Goal: Task Accomplishment & Management: Manage account settings

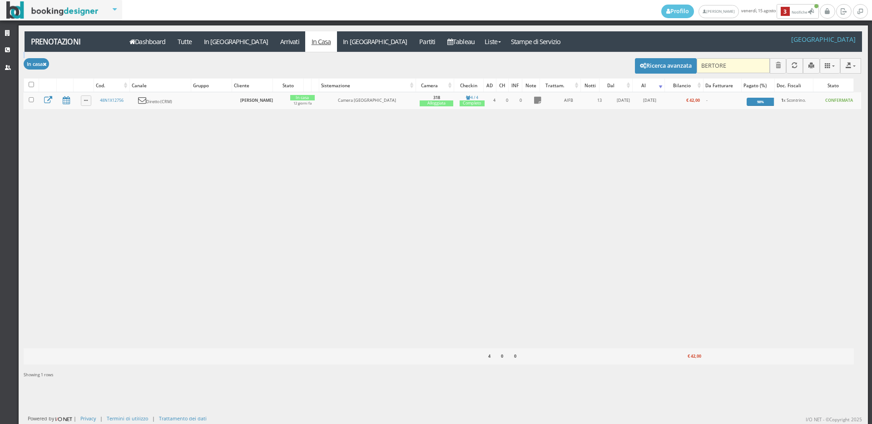
click at [732, 59] on div "Modifica selezionati: Segna come "Arrivato" Segna come "Alloggiato" Segna come …" at bounding box center [442, 64] width 837 height 25
drag, startPoint x: 732, startPoint y: 59, endPoint x: 730, endPoint y: 68, distance: 9.0
click at [731, 66] on input "BERTORE" at bounding box center [733, 65] width 73 height 15
click at [730, 68] on input "BERTORE" at bounding box center [733, 65] width 73 height 15
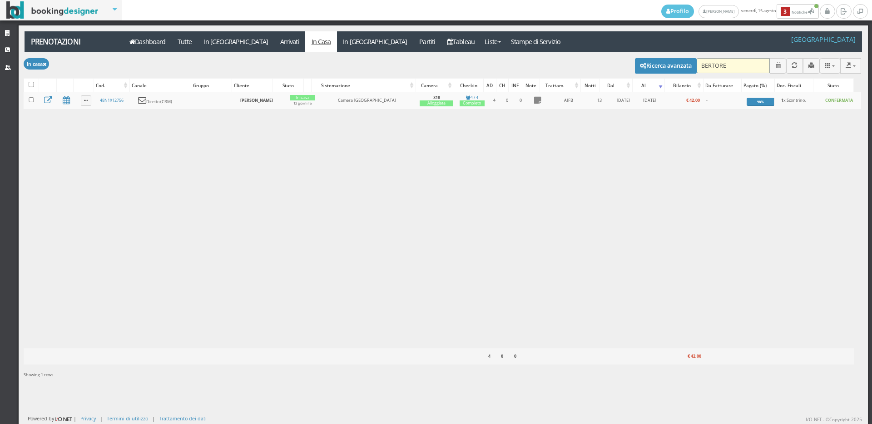
click at [730, 68] on input "BERTORE" at bounding box center [733, 65] width 73 height 15
type input "212"
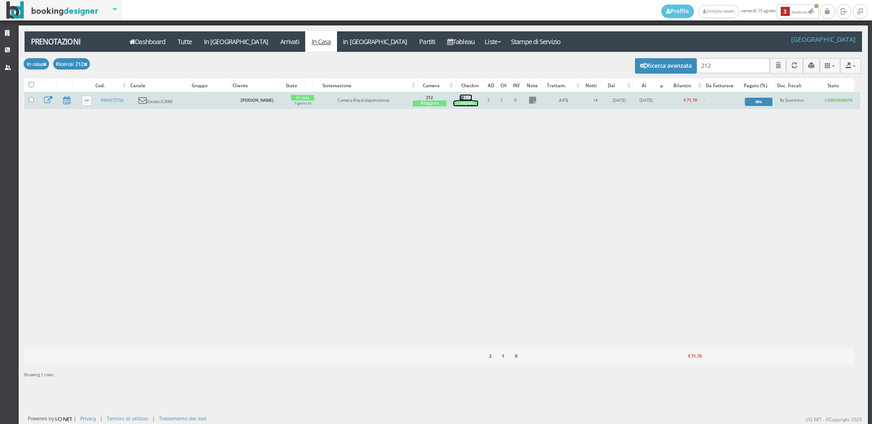
click at [467, 102] on div "Completo" at bounding box center [465, 103] width 25 height 6
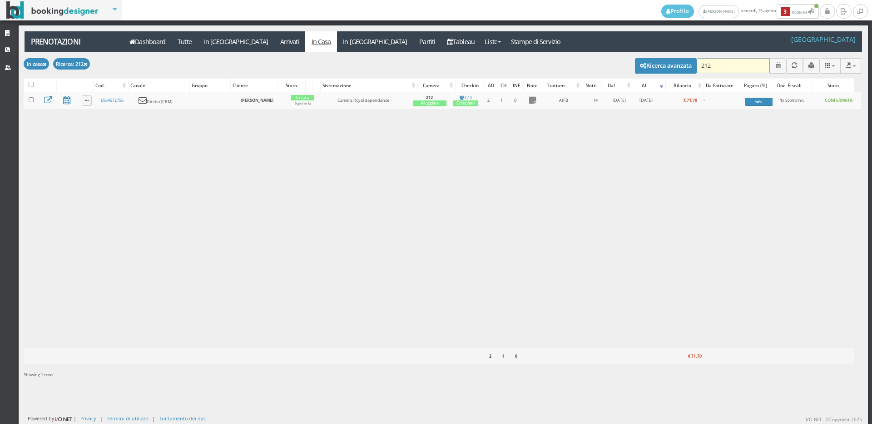
click at [710, 63] on input "212" at bounding box center [733, 65] width 73 height 15
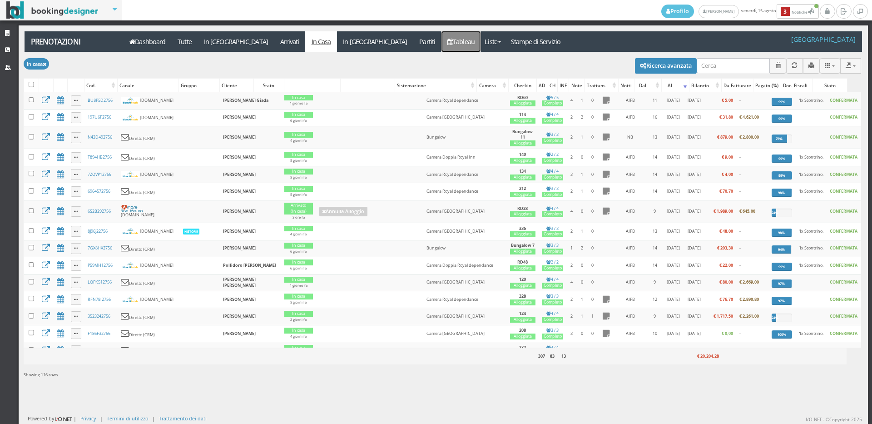
click at [441, 42] on link "Tableau" at bounding box center [461, 41] width 40 height 20
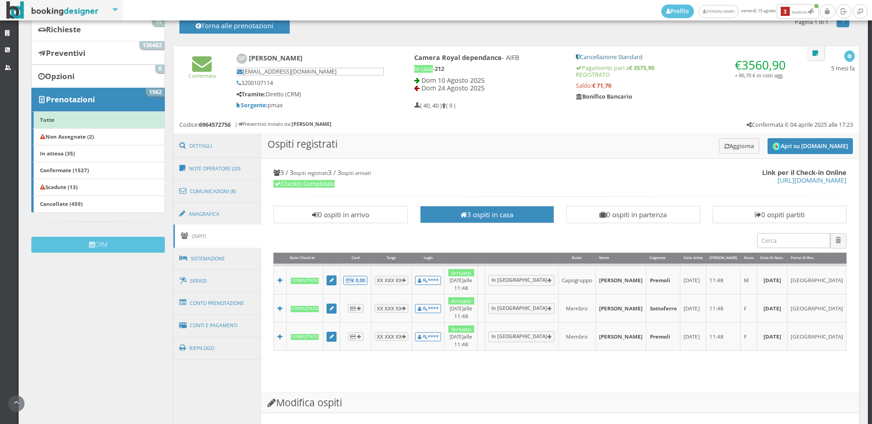
scroll to position [202, 0]
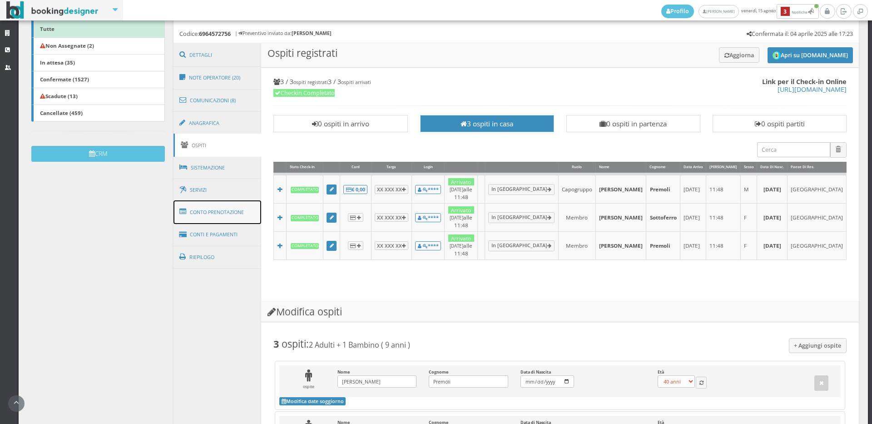
click at [207, 213] on link "Conto Prenotazione" at bounding box center [217, 212] width 88 height 24
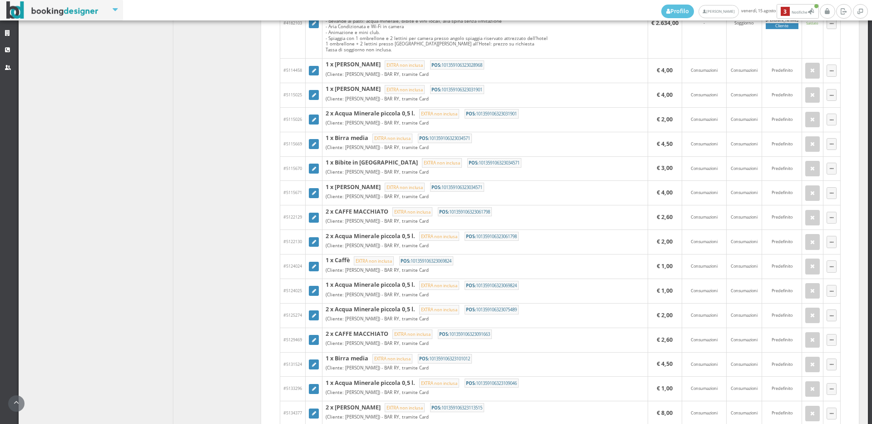
scroll to position [807, 0]
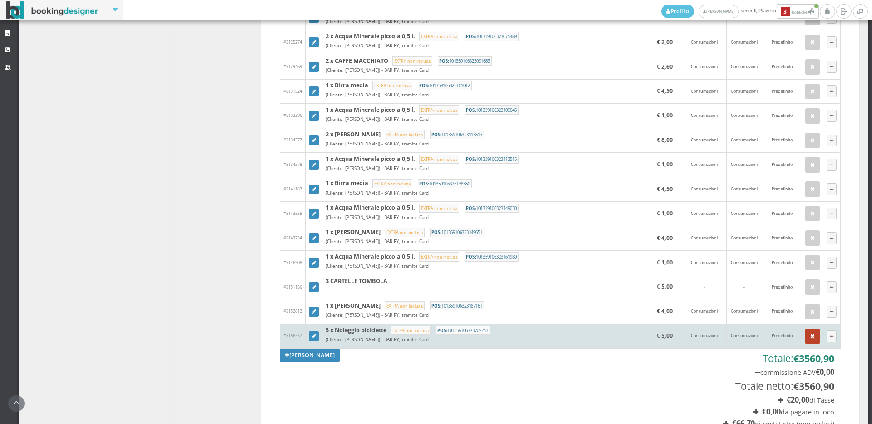
click at [810, 335] on icon "button" at bounding box center [812, 336] width 5 height 6
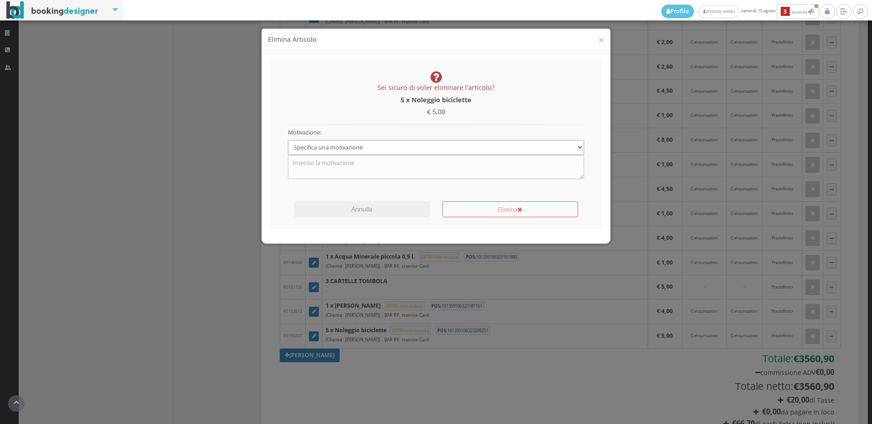
click at [385, 148] on select "Specifica una motivazione Errore di inserimento Ricalcolo del conto Il cliente …" at bounding box center [436, 147] width 297 height 15
select select "1"
click at [288, 140] on select "Specifica una motivazione Errore di inserimento Ricalcolo del conto Il cliente …" at bounding box center [436, 147] width 297 height 15
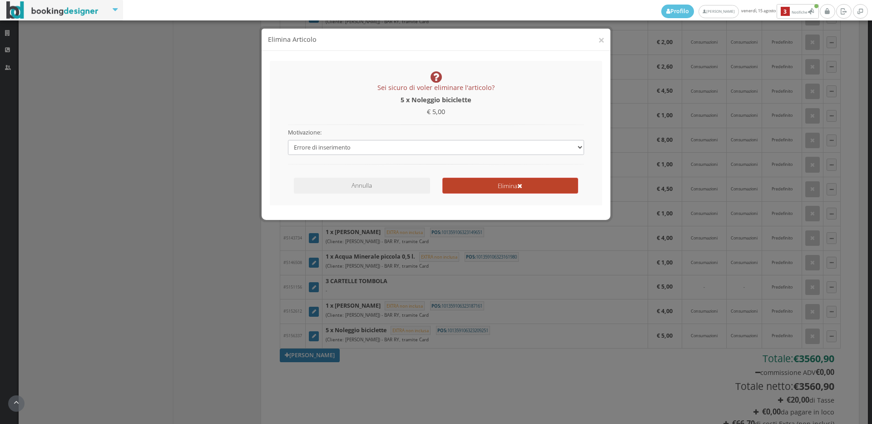
click at [498, 184] on button "Elimina" at bounding box center [510, 186] width 136 height 16
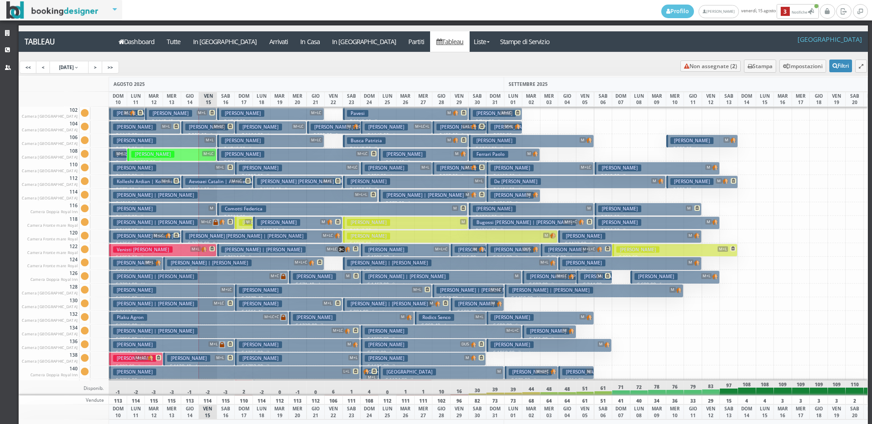
click at [204, 111] on span "M+L" at bounding box center [202, 112] width 10 height 5
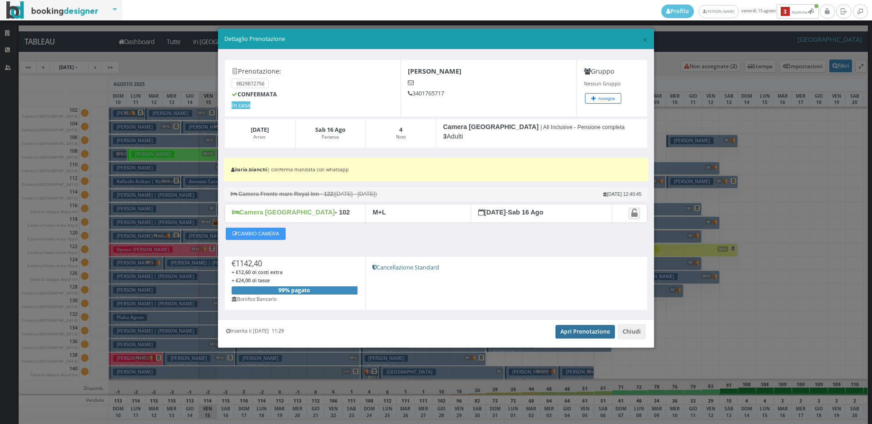
click at [564, 332] on link "Apri Prenotazione" at bounding box center [584, 332] width 59 height 14
click at [645, 40] on span "×" at bounding box center [645, 39] width 6 height 15
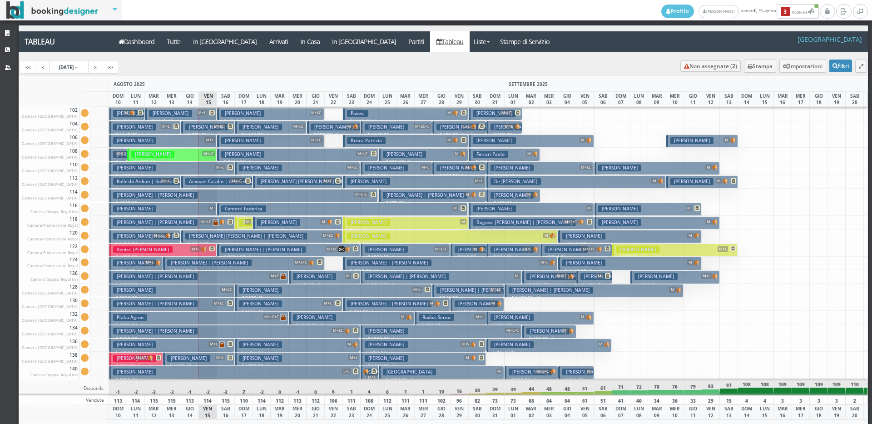
click at [198, 128] on h3 "Caporaso Silvia" at bounding box center [206, 127] width 43 height 7
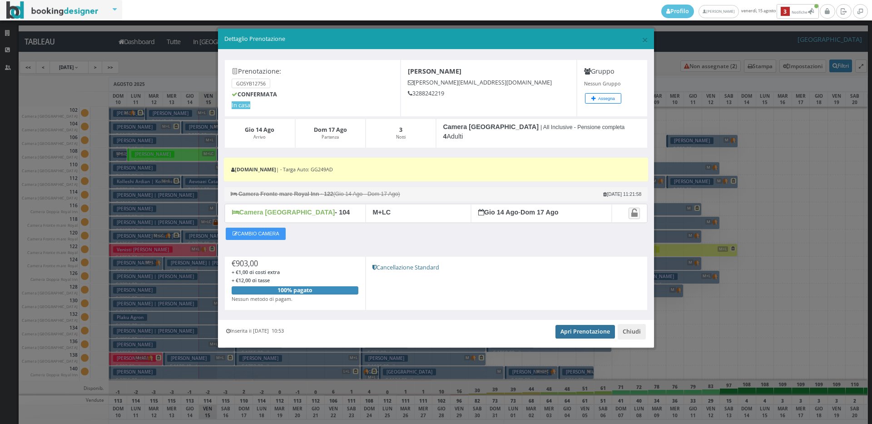
click at [596, 331] on link "Apri Prenotazione" at bounding box center [584, 332] width 59 height 14
click at [646, 41] on span "×" at bounding box center [645, 39] width 6 height 15
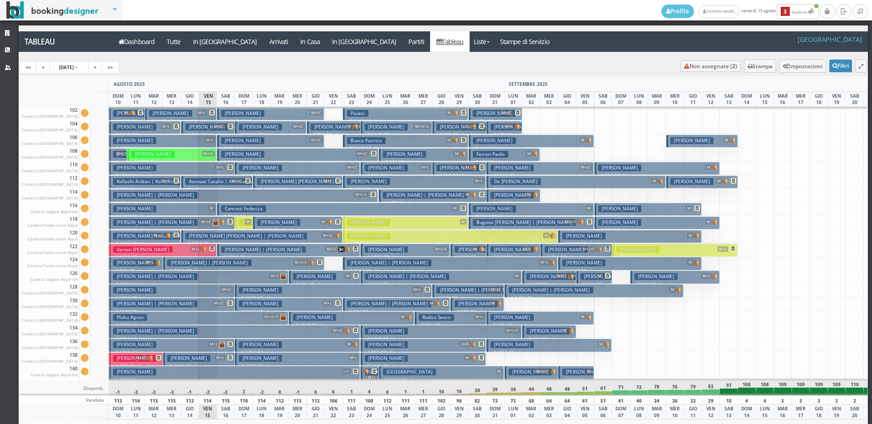
click at [197, 138] on button "Possenti Federico M+L € 1790.00 7 notti 2 Adulti + 1 Bambino (3 anni)" at bounding box center [163, 140] width 108 height 13
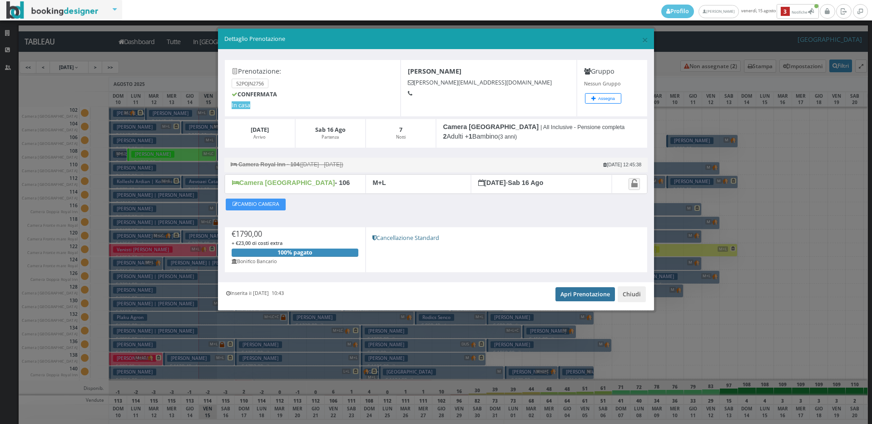
click at [572, 293] on link "Apri Prenotazione" at bounding box center [584, 294] width 59 height 14
click at [643, 40] on span "×" at bounding box center [645, 39] width 6 height 15
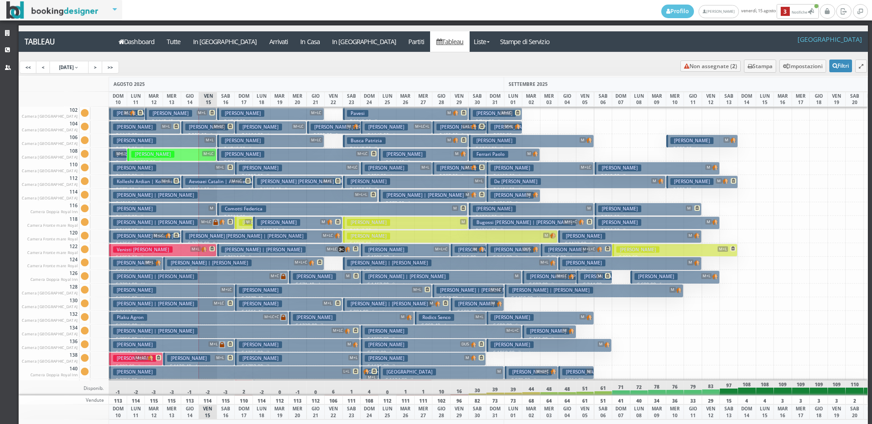
click at [192, 153] on button "Veronesi Gianluca M+LC € 1580.00 5 notti 2 Adulti + 1 Ragazzo (16 anni) + 1 Bam…" at bounding box center [171, 154] width 89 height 13
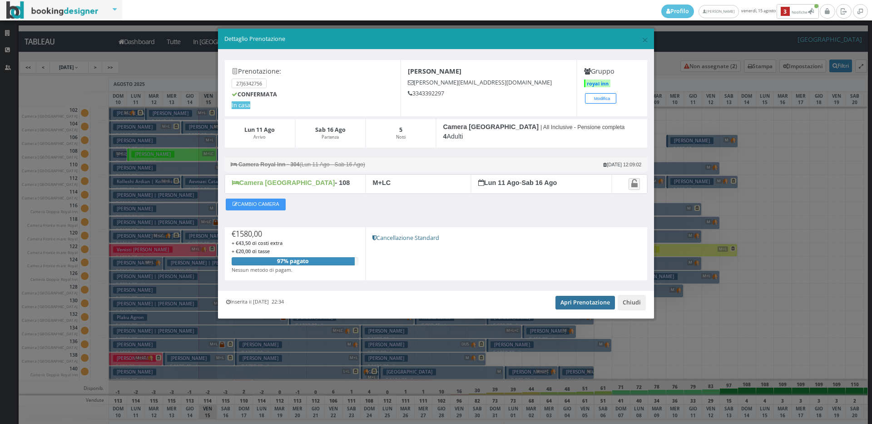
click at [579, 303] on link "Apri Prenotazione" at bounding box center [584, 303] width 59 height 14
click at [645, 37] on span "×" at bounding box center [645, 39] width 6 height 15
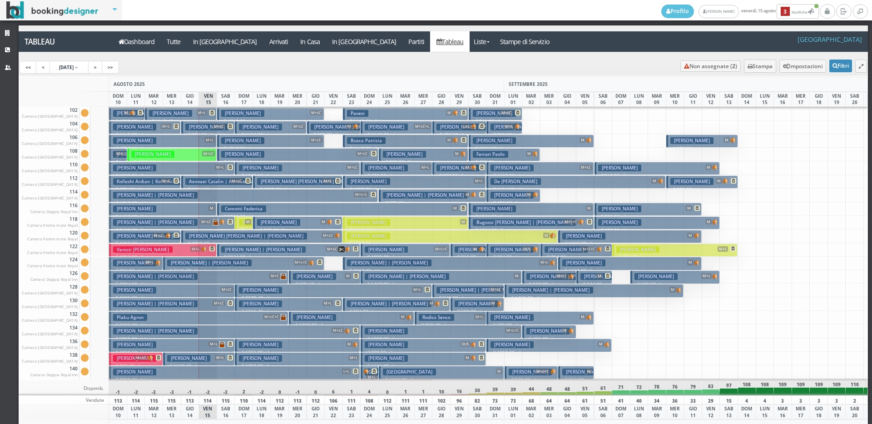
click at [146, 167] on h3 "Malentacchi Federica" at bounding box center [134, 167] width 43 height 7
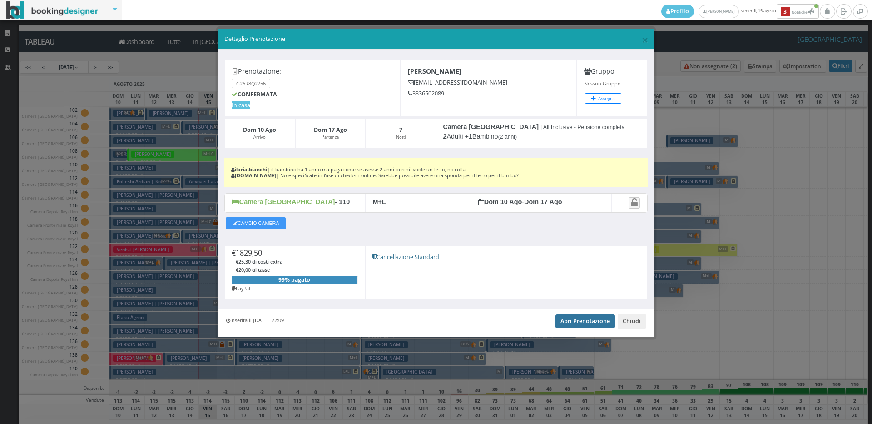
click at [579, 323] on link "Apri Prenotazione" at bounding box center [584, 321] width 59 height 14
click at [645, 40] on span "×" at bounding box center [645, 39] width 6 height 15
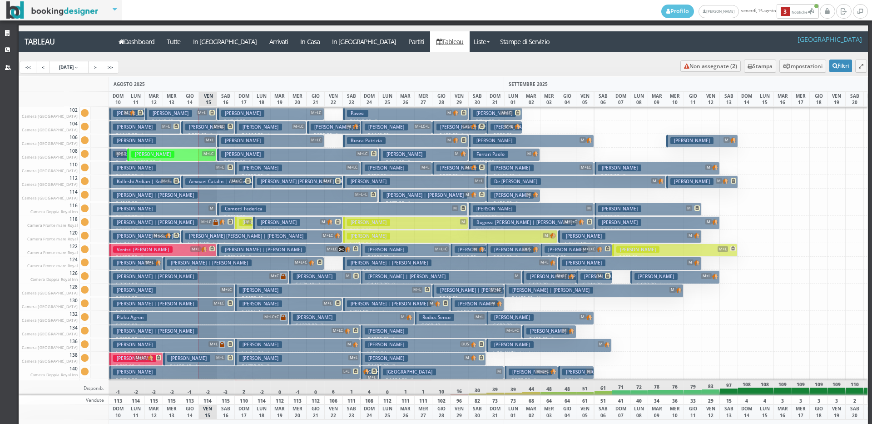
click at [216, 181] on h3 "Aevoaei Catalin | Aevoaei Catalin" at bounding box center [226, 181] width 82 height 7
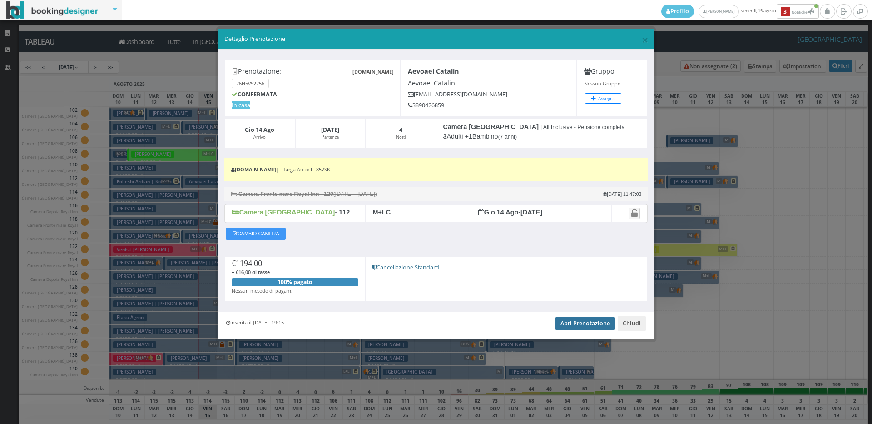
click at [570, 317] on link "Apri Prenotazione" at bounding box center [584, 323] width 59 height 14
click at [644, 35] on span "×" at bounding box center [645, 39] width 6 height 15
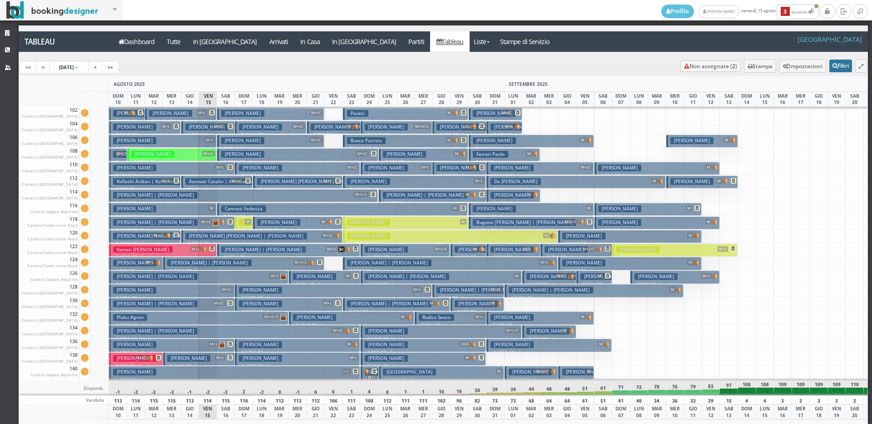
click at [835, 68] on button "Filtri" at bounding box center [840, 65] width 23 height 13
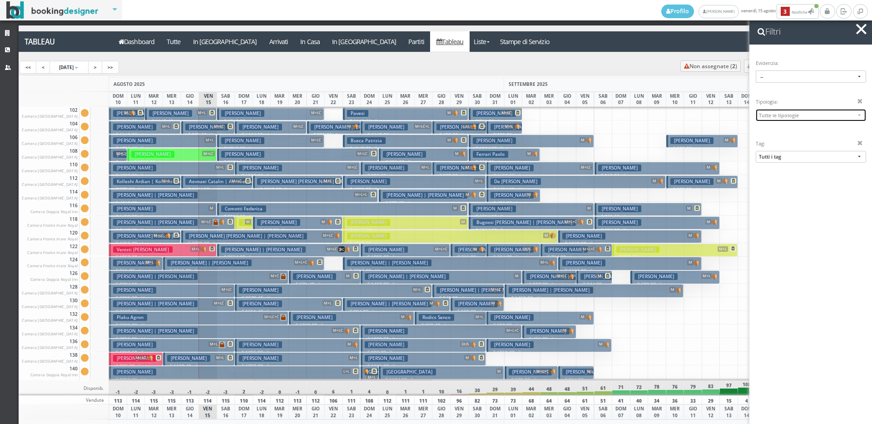
click at [807, 117] on span "Tutte le tipologie" at bounding box center [807, 115] width 96 height 7
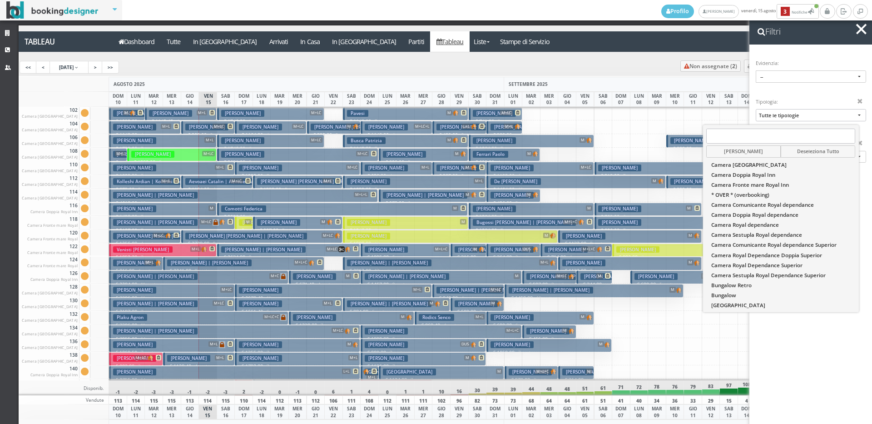
click at [864, 30] on span "button" at bounding box center [861, 29] width 10 height 10
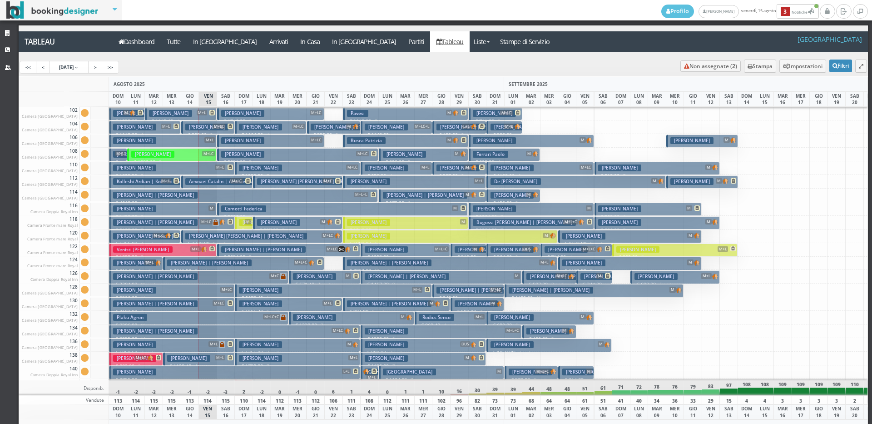
click at [159, 194] on h3 "Galati Salvatore | Loprete Jessica" at bounding box center [155, 195] width 84 height 7
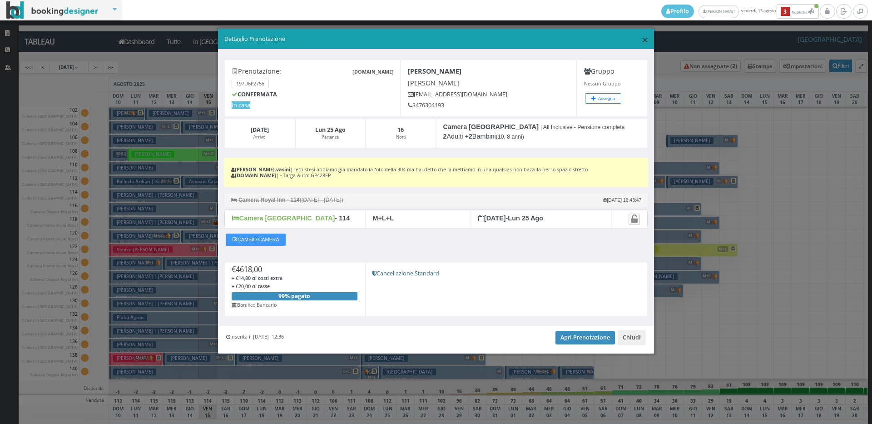
click at [642, 36] on span "×" at bounding box center [645, 39] width 6 height 15
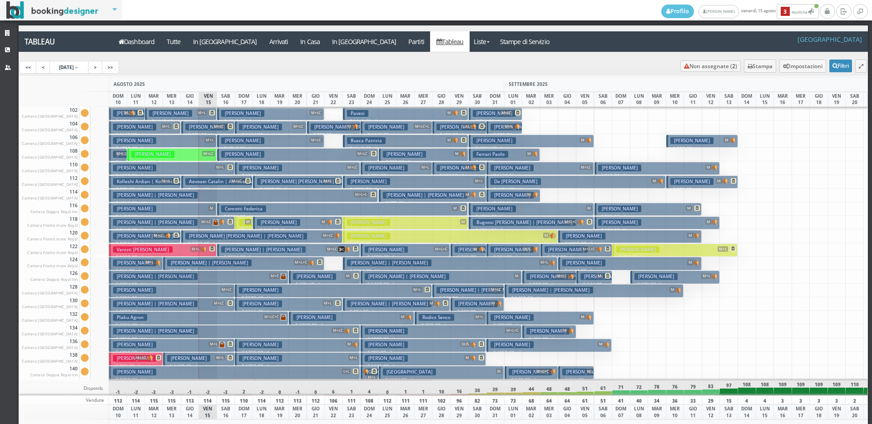
click at [206, 208] on button "Tortini Andrea M € 1438.00 7 notti 2 Adulti" at bounding box center [163, 209] width 108 height 13
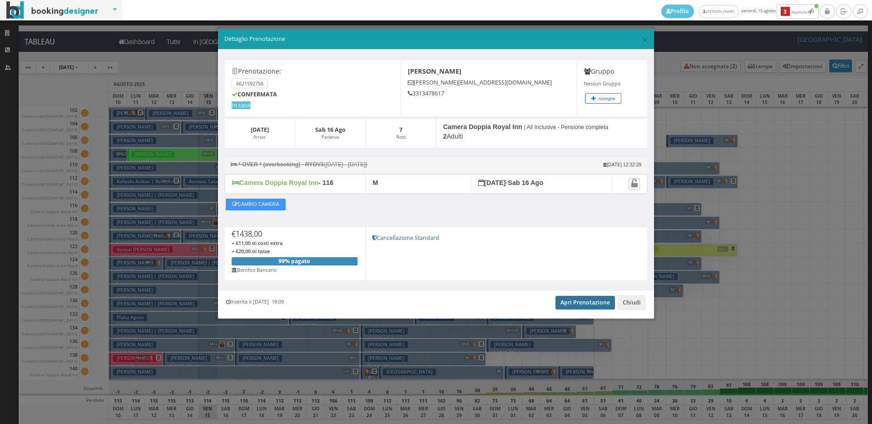
click at [586, 304] on link "Apri Prenotazione" at bounding box center [584, 303] width 59 height 14
click at [643, 41] on span "×" at bounding box center [645, 39] width 6 height 15
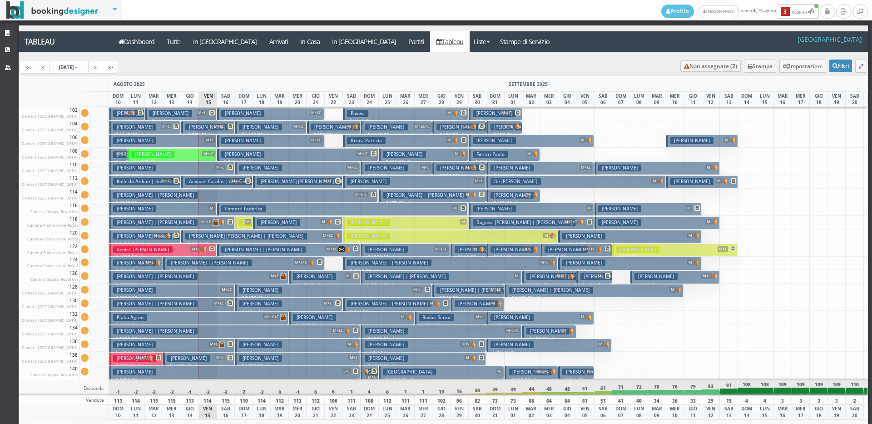
click at [205, 219] on span "M+LC" at bounding box center [206, 221] width 13 height 5
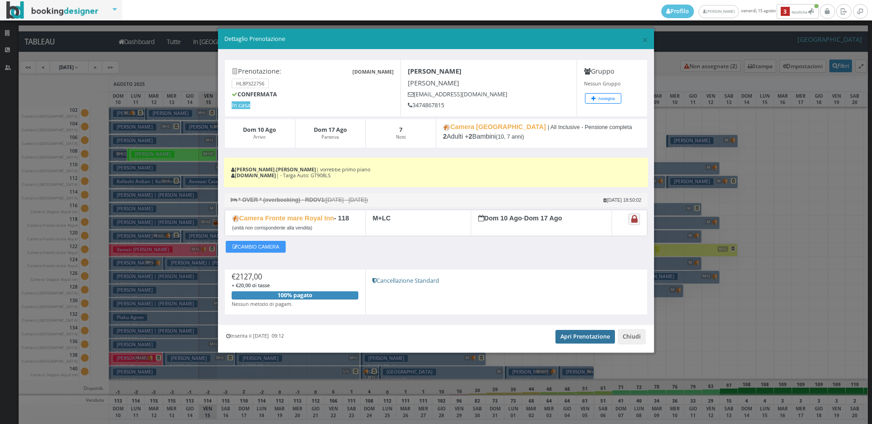
click at [569, 332] on link "Apri Prenotazione" at bounding box center [584, 337] width 59 height 14
click at [646, 39] on span "×" at bounding box center [645, 39] width 6 height 15
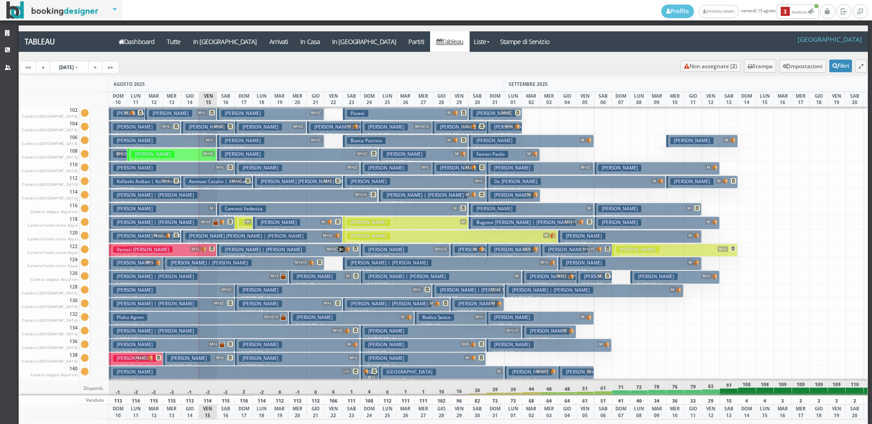
click at [197, 236] on h3 "Ramon Palma Macias | Palma Macias Ramon Salvador" at bounding box center [246, 235] width 122 height 7
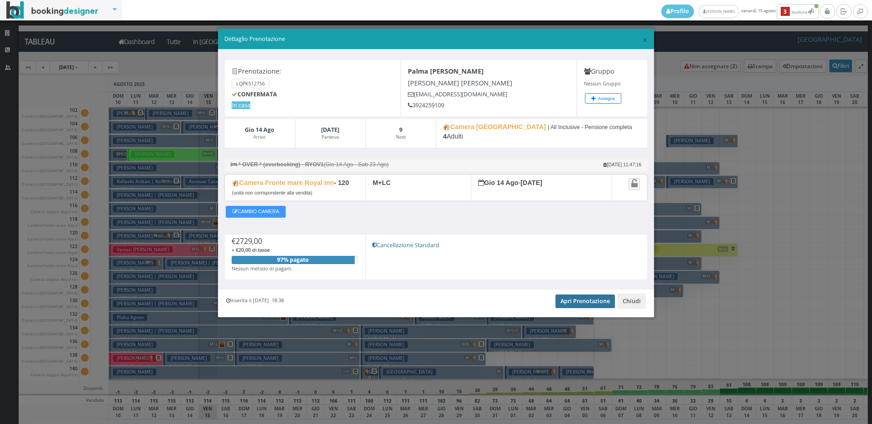
click at [566, 301] on link "Apri Prenotazione" at bounding box center [584, 301] width 59 height 14
click at [644, 40] on span "×" at bounding box center [645, 39] width 6 height 15
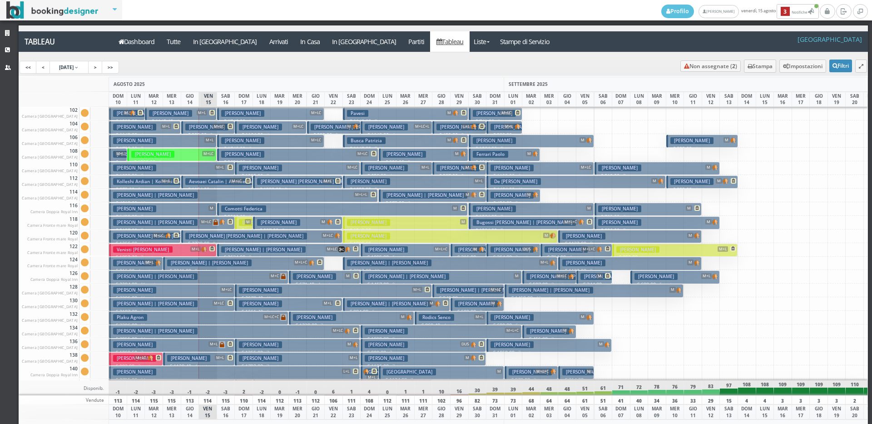
click at [195, 248] on span "M+L" at bounding box center [195, 248] width 10 height 5
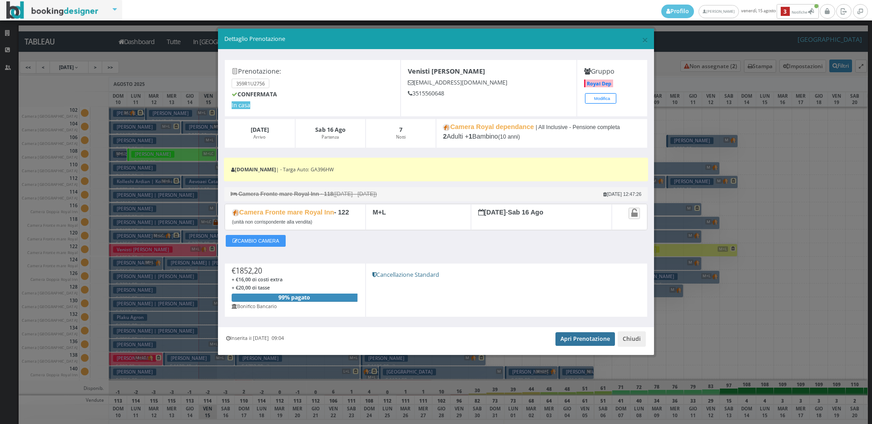
click at [583, 341] on link "Apri Prenotazione" at bounding box center [584, 339] width 59 height 14
click at [646, 40] on span "×" at bounding box center [645, 39] width 6 height 15
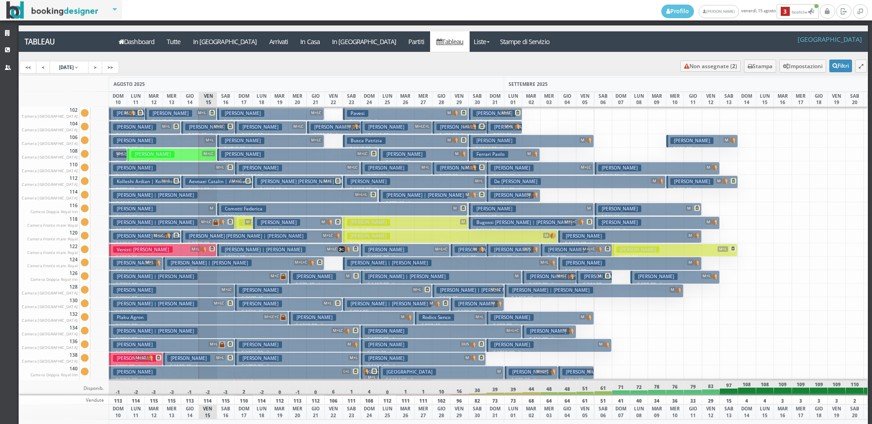
click at [182, 263] on h3 "Montesano Laura | Montesano Laura" at bounding box center [209, 262] width 84 height 7
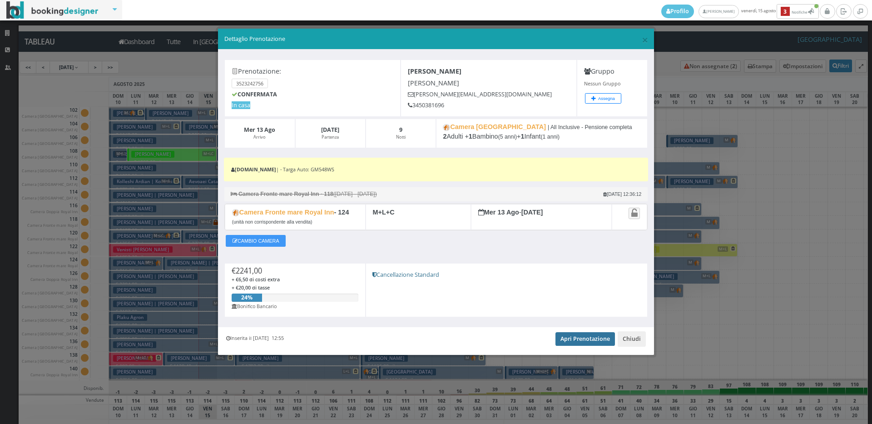
click at [595, 333] on link "Apri Prenotazione" at bounding box center [584, 339] width 59 height 14
click at [644, 39] on span "×" at bounding box center [645, 39] width 6 height 15
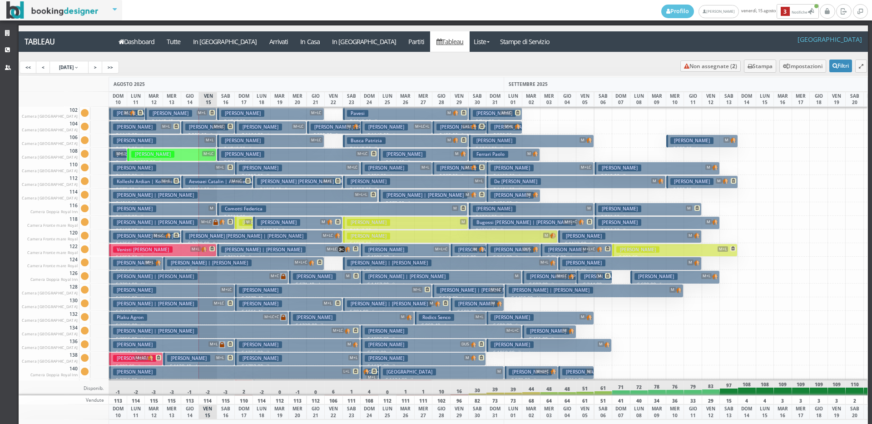
click at [160, 276] on h3 "Plaku Ervin | Plaku Agron" at bounding box center [155, 276] width 84 height 7
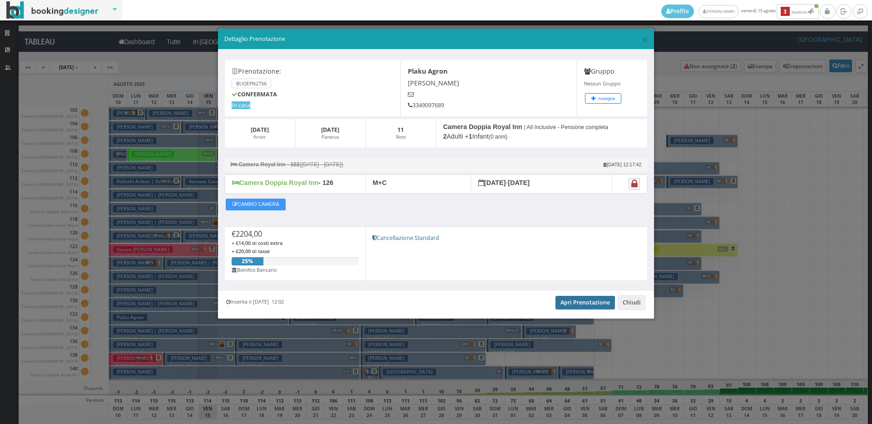
click at [563, 300] on link "Apri Prenotazione" at bounding box center [584, 303] width 59 height 14
click at [644, 42] on span "×" at bounding box center [645, 39] width 6 height 15
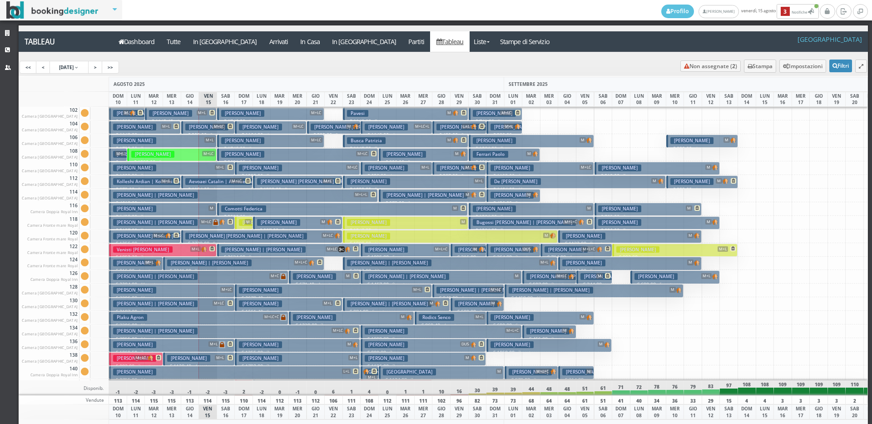
click at [185, 290] on button "Khaddar Najat M+LC € 3306.00 11 notti 3 Adulti + 1 Ragazzo (14 anni)" at bounding box center [171, 290] width 125 height 13
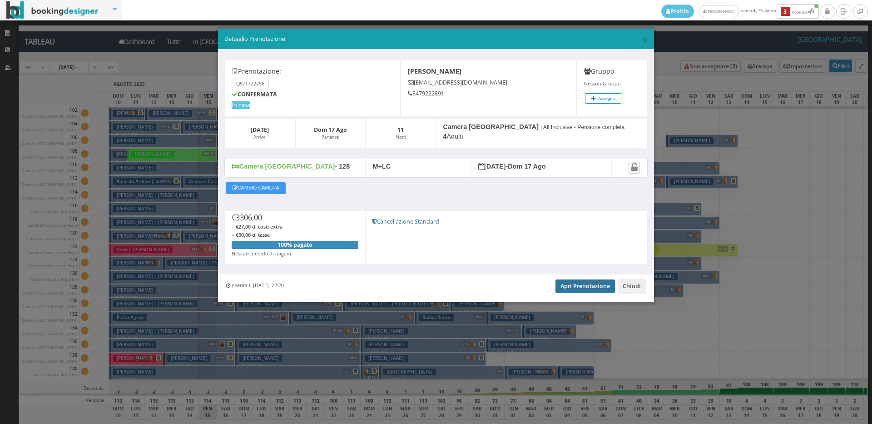
click at [580, 289] on link "Apri Prenotazione" at bounding box center [584, 286] width 59 height 14
click at [643, 40] on span "×" at bounding box center [645, 39] width 6 height 15
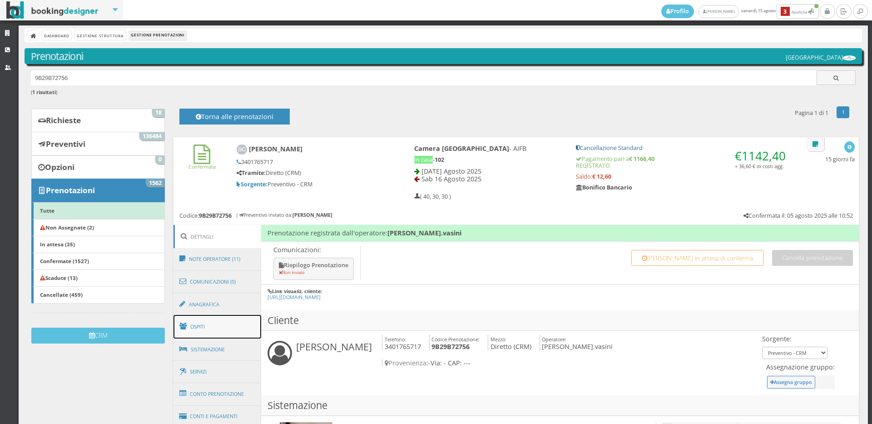
click at [201, 331] on link "Ospiti" at bounding box center [217, 327] width 88 height 24
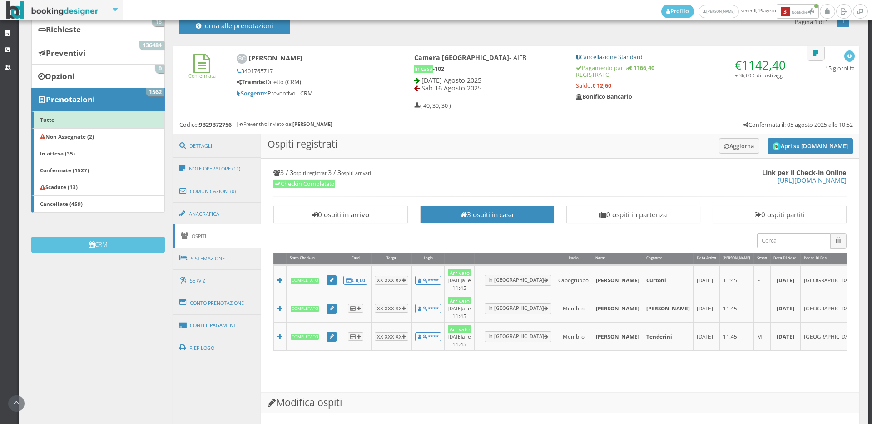
scroll to position [202, 0]
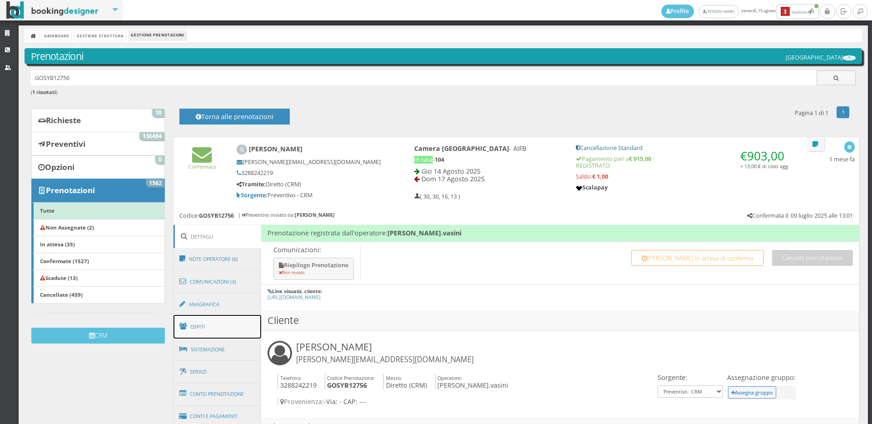
click at [218, 330] on link "Ospiti" at bounding box center [217, 327] width 88 height 24
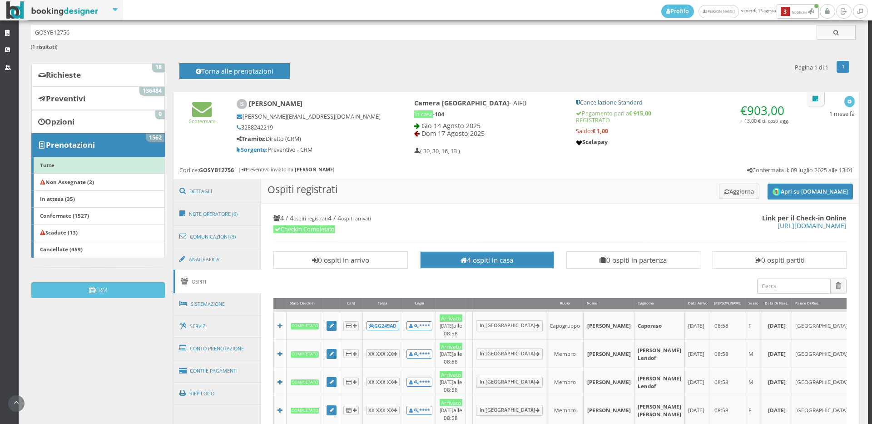
scroll to position [101, 0]
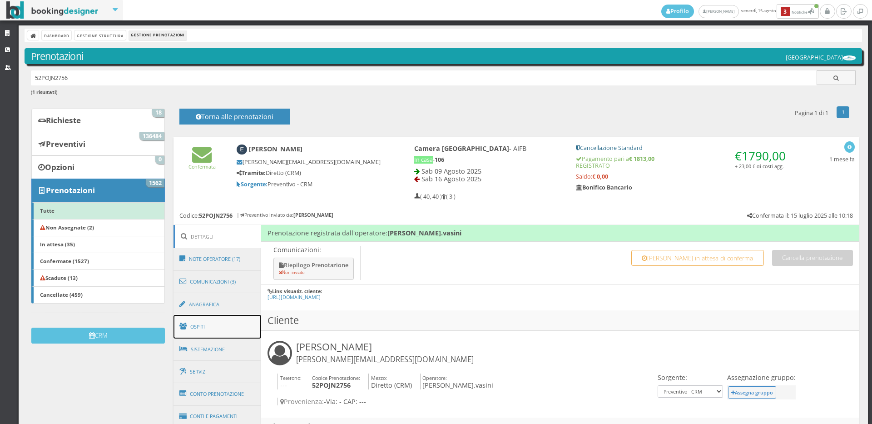
click at [206, 333] on link "Ospiti" at bounding box center [217, 327] width 88 height 24
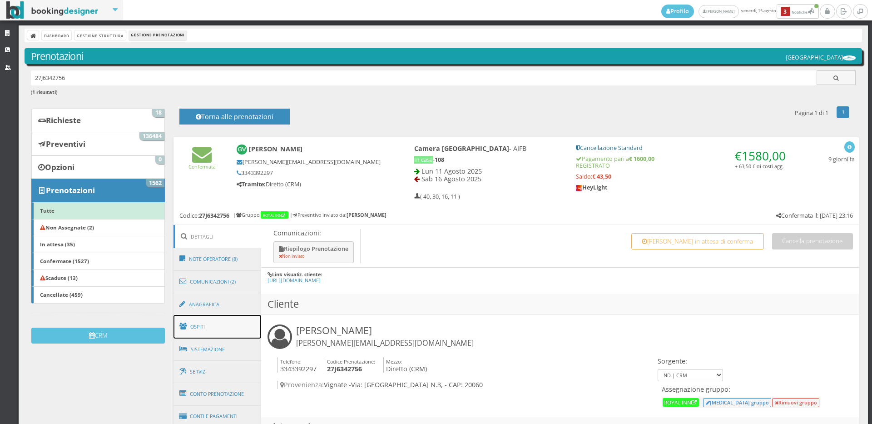
click at [223, 331] on link "Ospiti" at bounding box center [217, 327] width 88 height 24
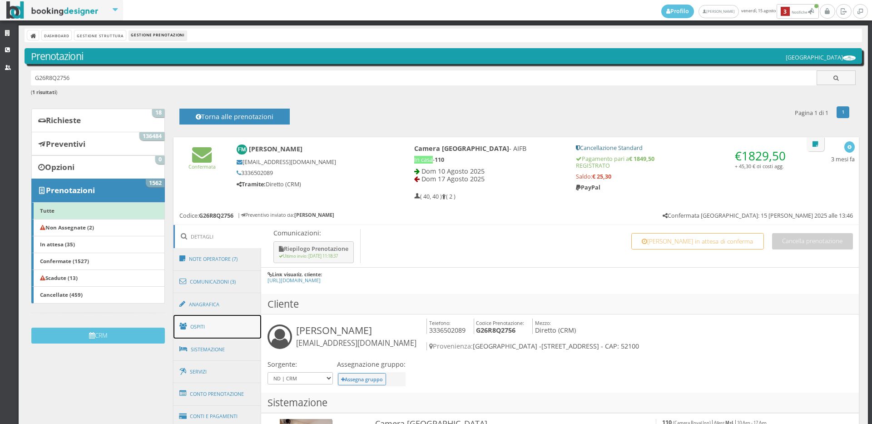
click at [192, 323] on link "Ospiti" at bounding box center [217, 327] width 88 height 24
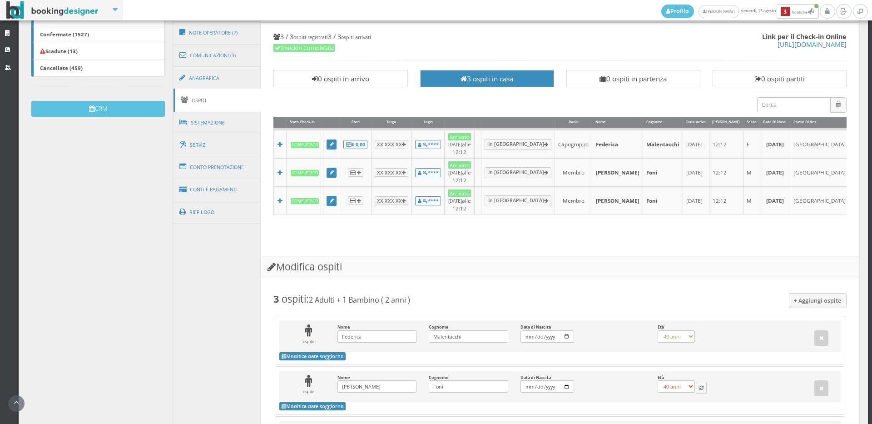
scroll to position [101, 0]
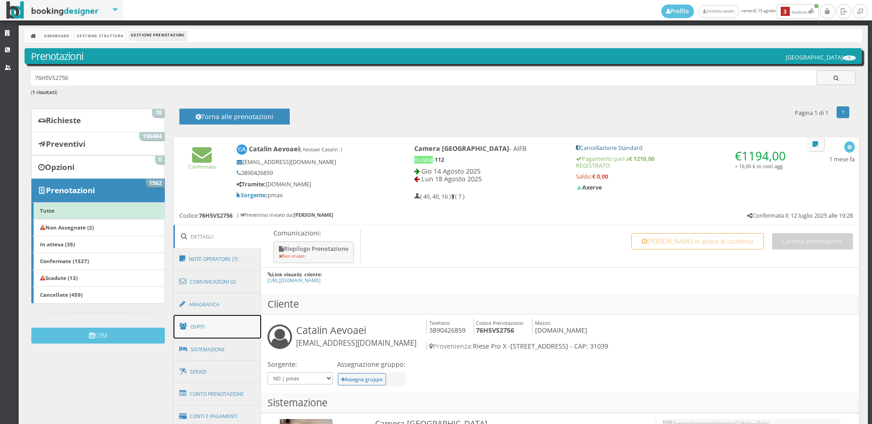
click at [205, 329] on link "Ospiti" at bounding box center [217, 327] width 88 height 24
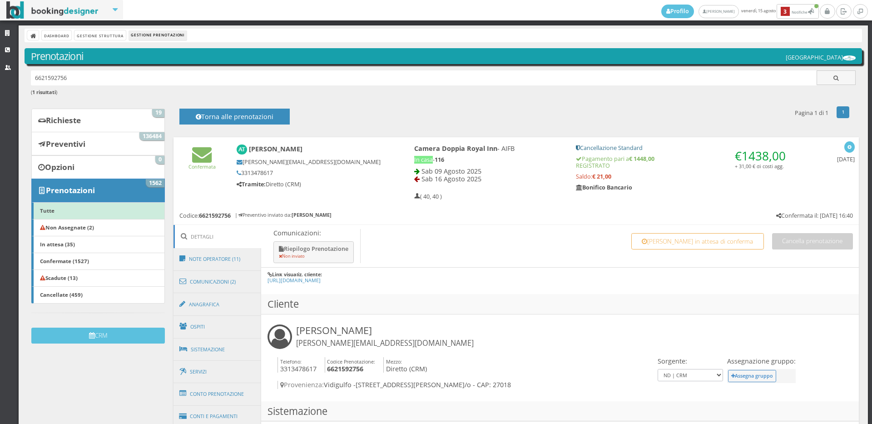
scroll to position [101, 0]
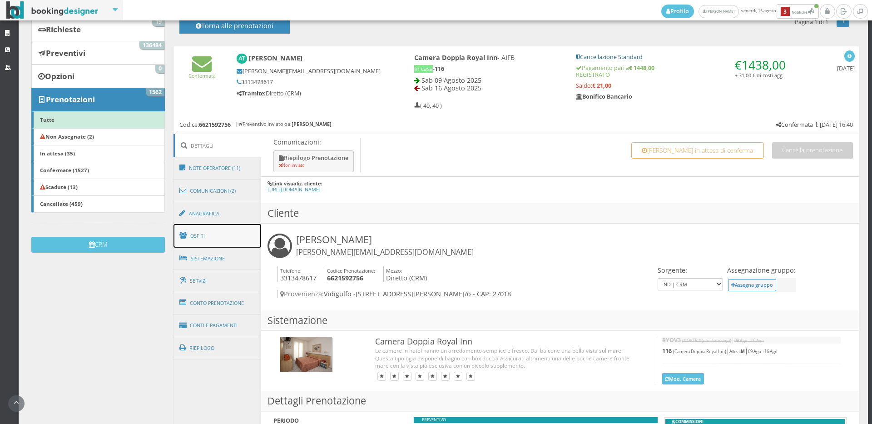
click at [203, 238] on link "Ospiti" at bounding box center [217, 236] width 88 height 24
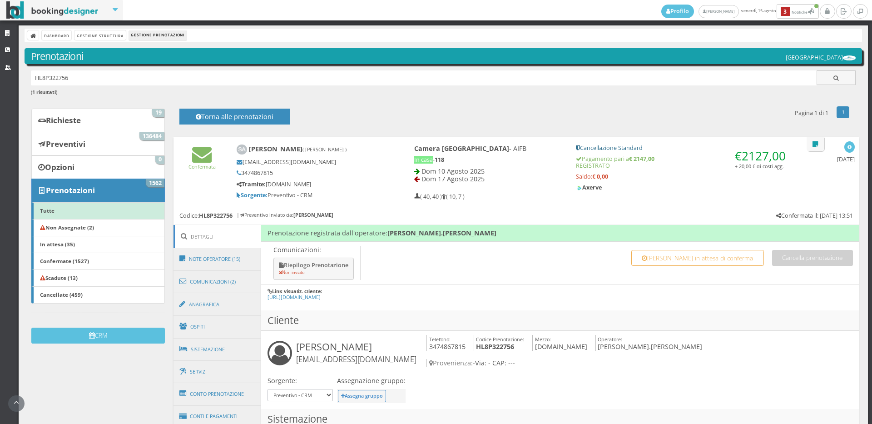
scroll to position [252, 0]
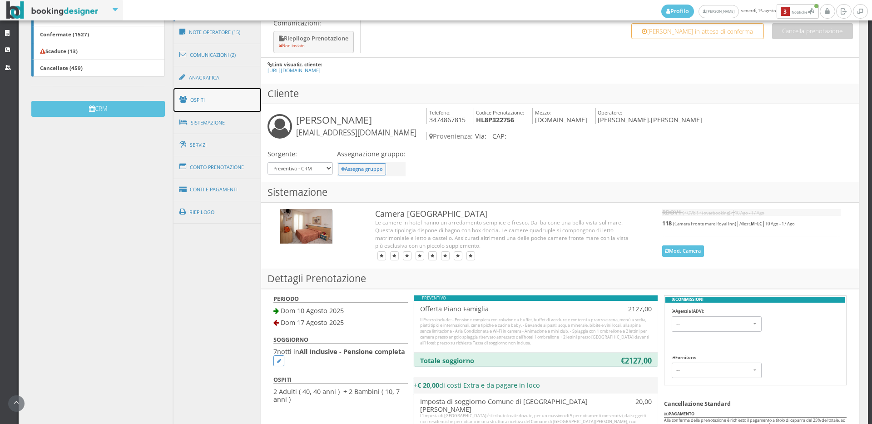
click at [194, 102] on link "Ospiti" at bounding box center [217, 100] width 88 height 24
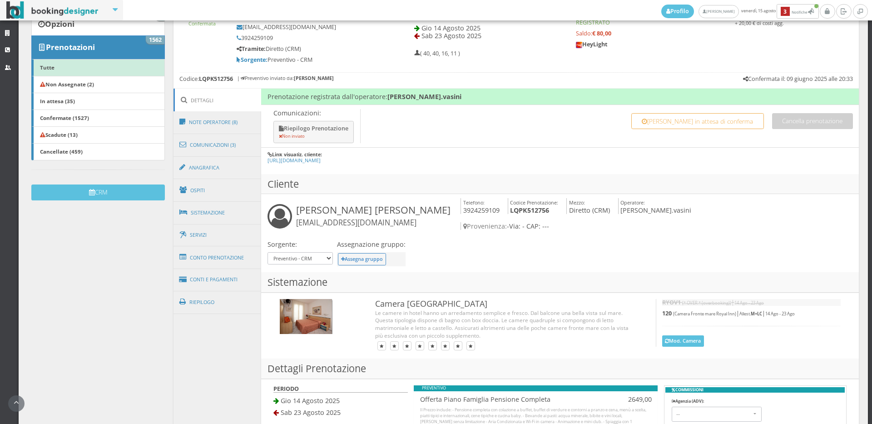
scroll to position [310, 0]
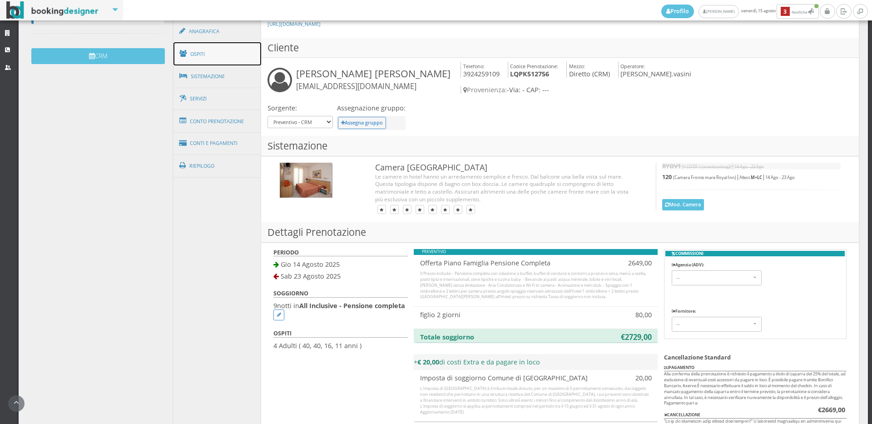
click at [218, 62] on link "Ospiti" at bounding box center [217, 54] width 88 height 24
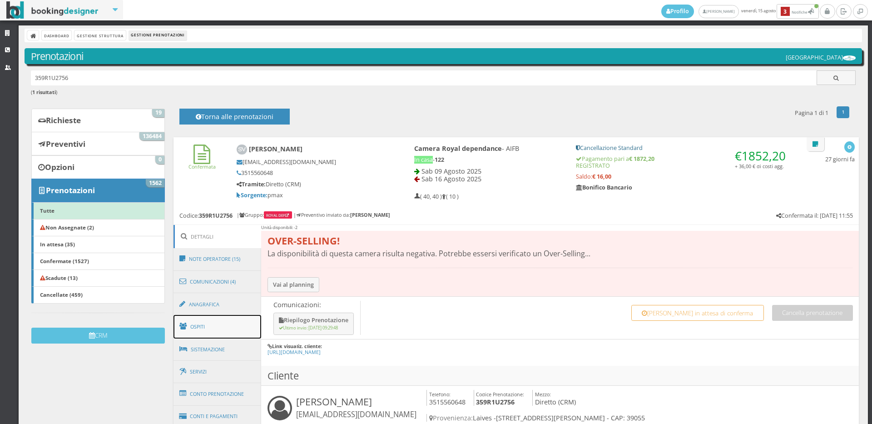
click at [217, 326] on link "Ospiti" at bounding box center [217, 327] width 88 height 24
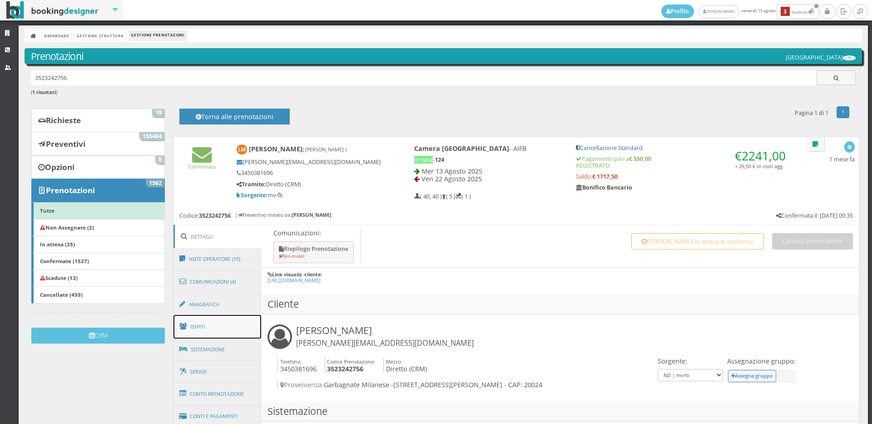
click at [206, 329] on link "Ospiti" at bounding box center [217, 327] width 88 height 24
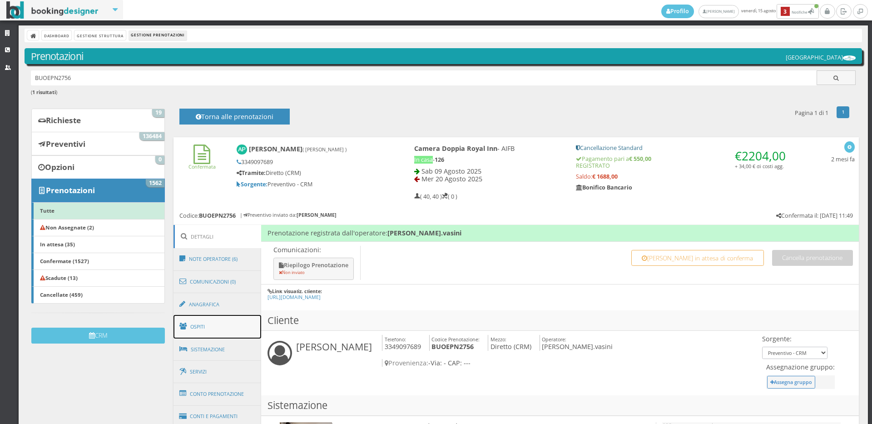
click at [201, 326] on link "Ospiti" at bounding box center [217, 327] width 88 height 24
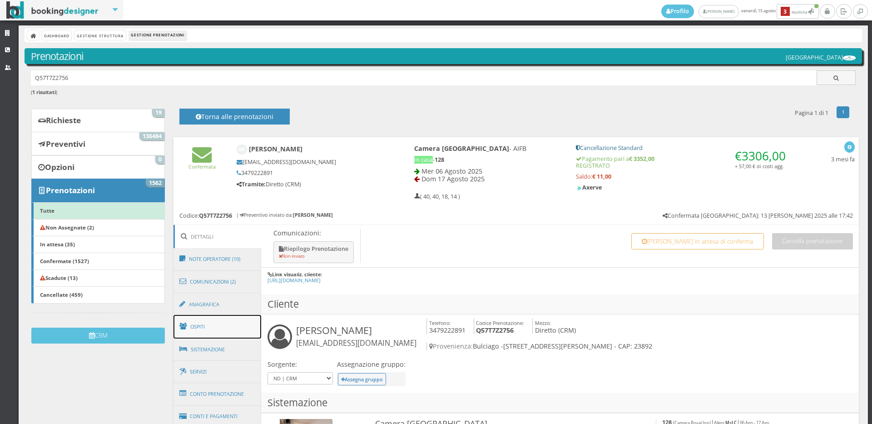
click at [202, 328] on link "Ospiti" at bounding box center [217, 327] width 88 height 24
